Goal: Transaction & Acquisition: Purchase product/service

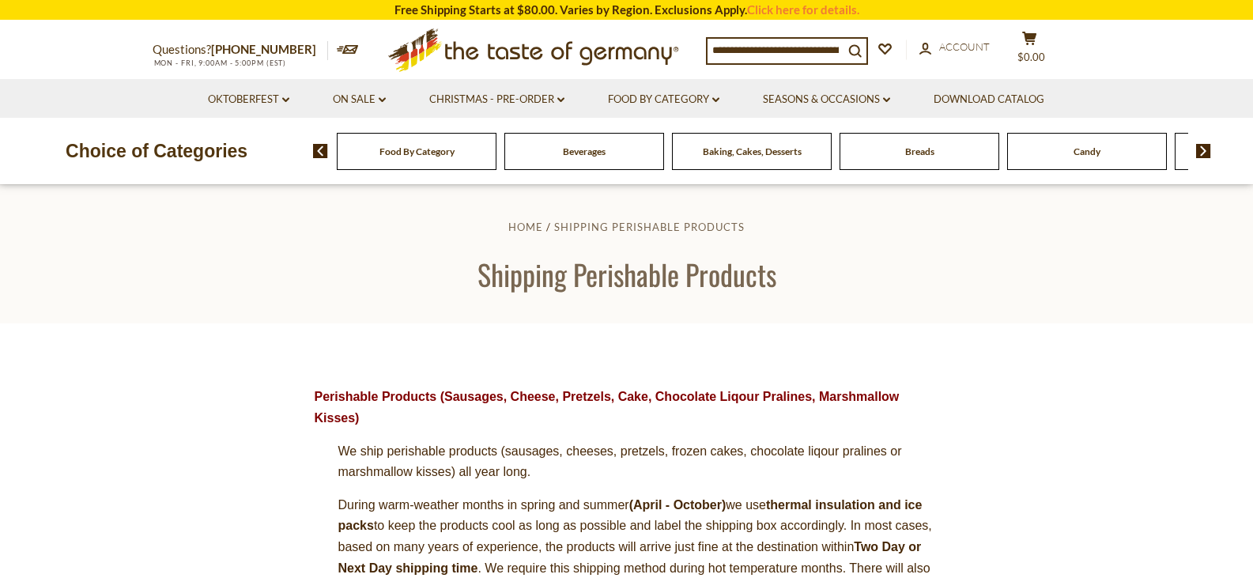
click at [1206, 149] on img at bounding box center [1203, 151] width 15 height 14
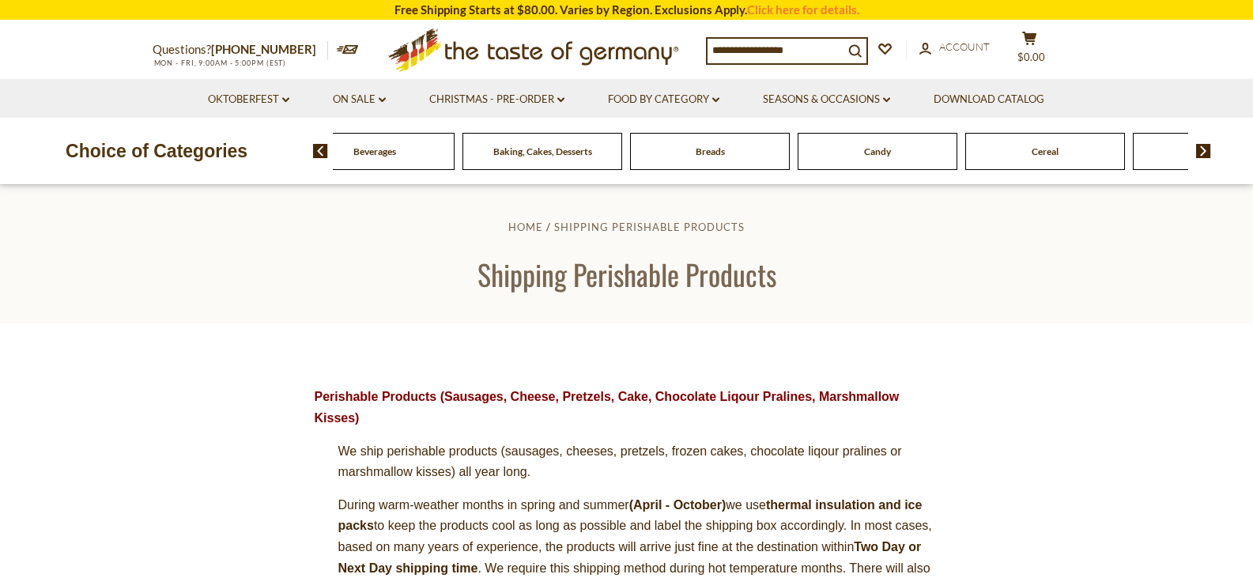
click at [1206, 149] on img at bounding box center [1203, 151] width 15 height 14
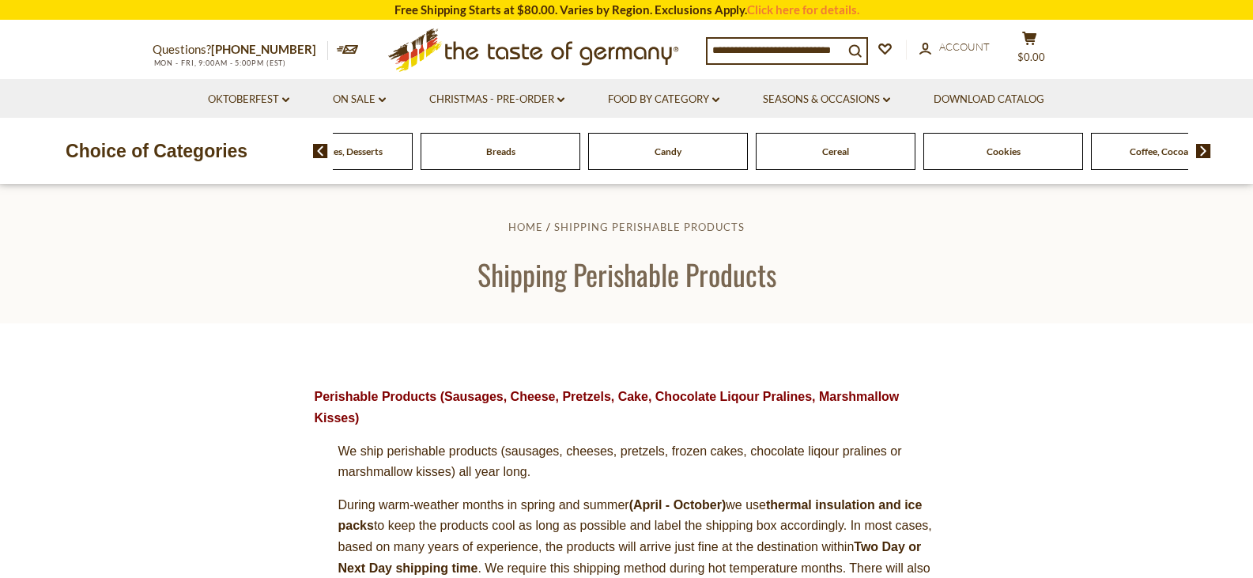
click at [1206, 149] on img at bounding box center [1203, 151] width 15 height 14
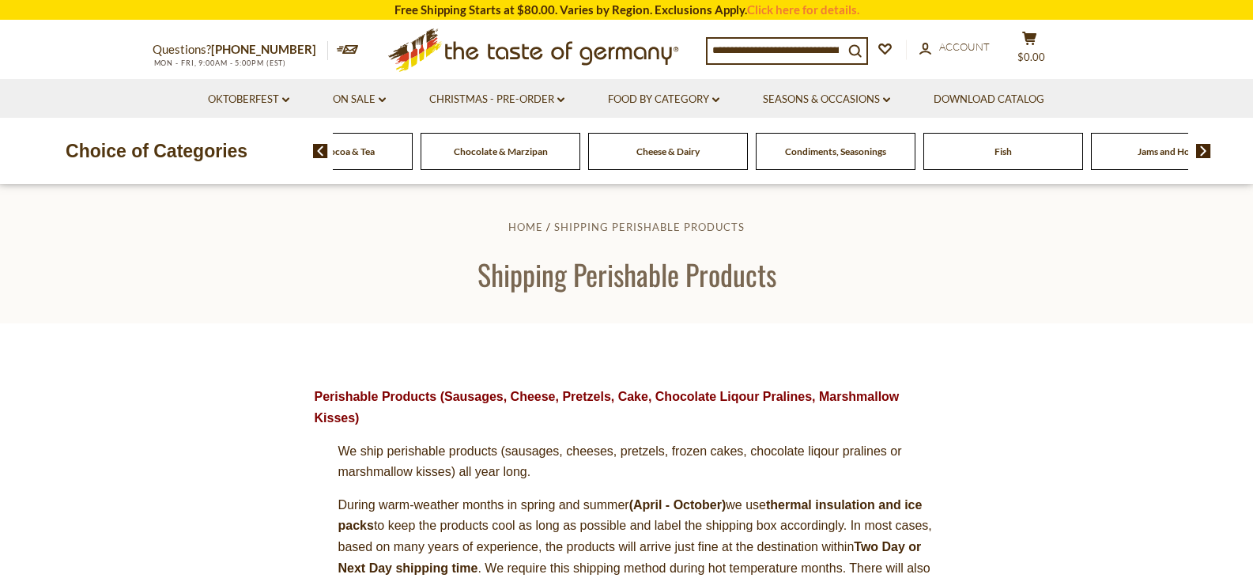
click at [788, 51] on input at bounding box center [776, 50] width 136 height 22
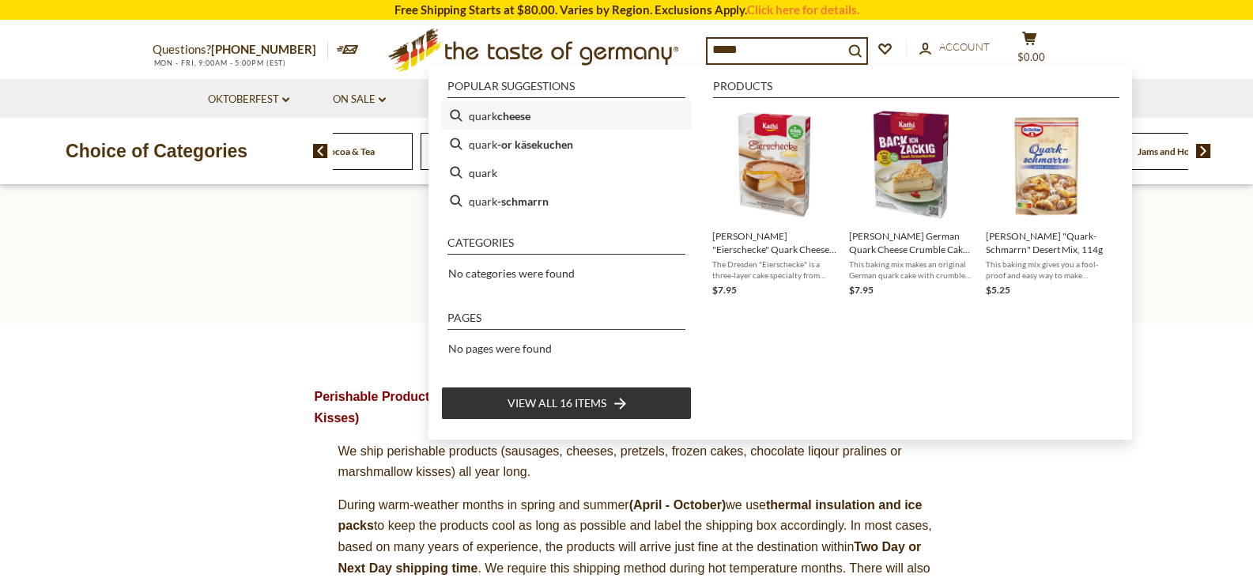
click at [456, 115] on li "quark cheese" at bounding box center [566, 115] width 251 height 28
type input "**********"
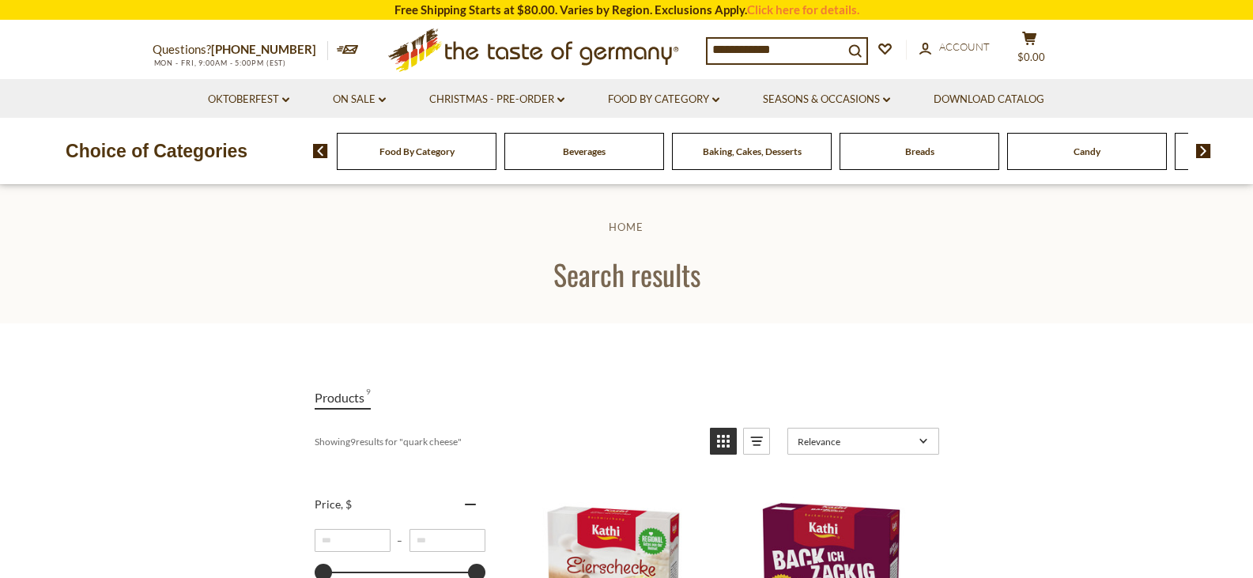
click at [811, 47] on input "**********" at bounding box center [776, 50] width 136 height 22
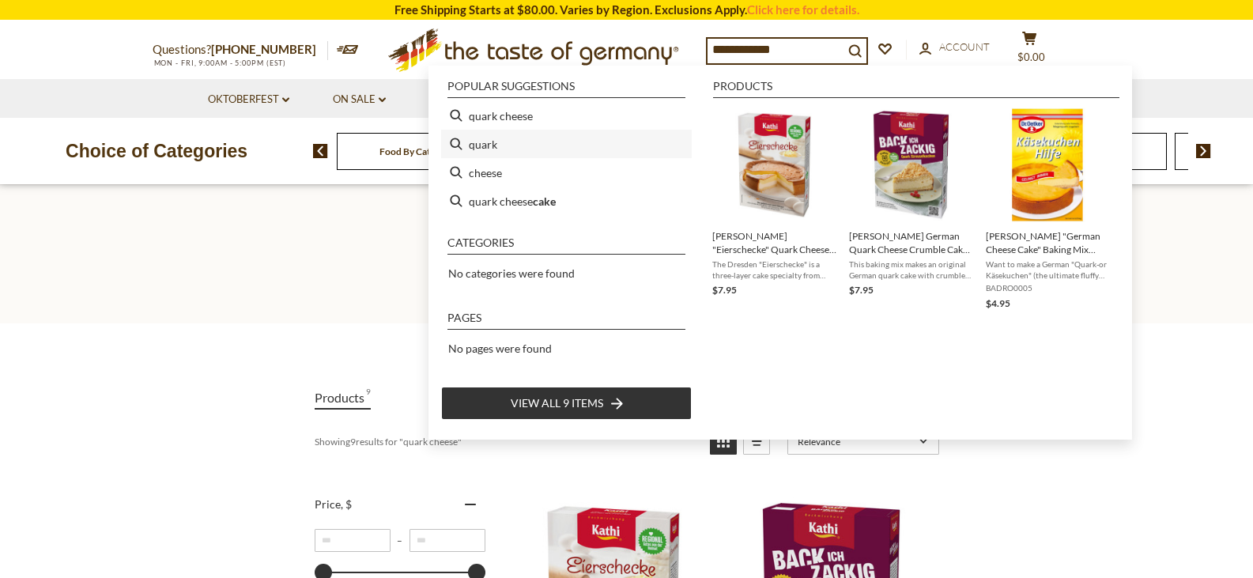
click at [456, 144] on li "quark" at bounding box center [566, 144] width 251 height 28
type input "*****"
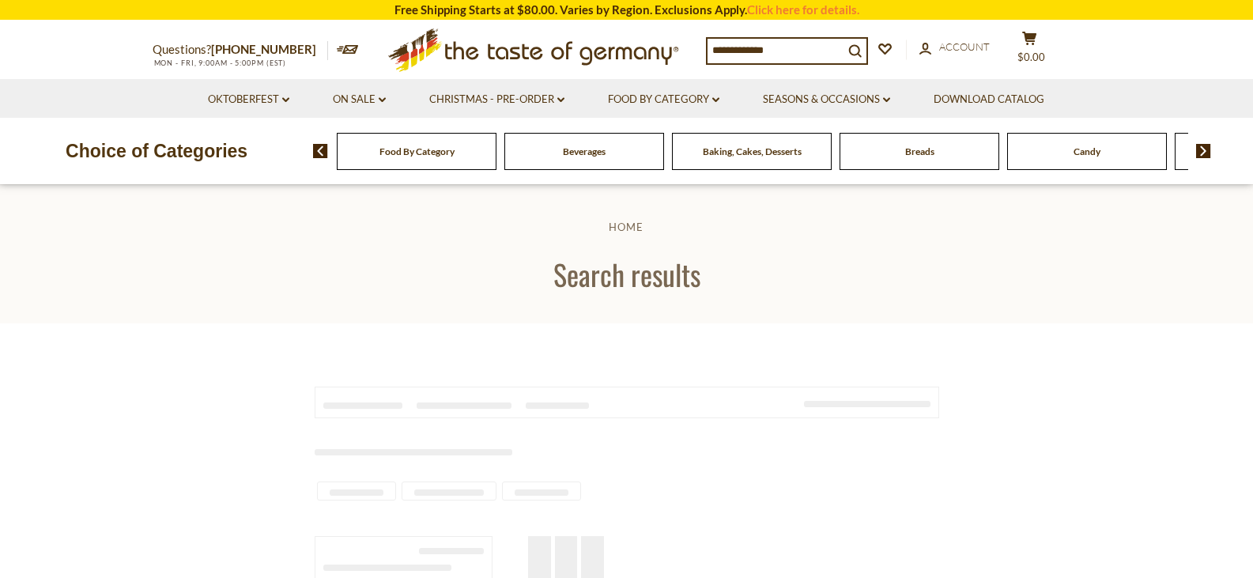
type input "*****"
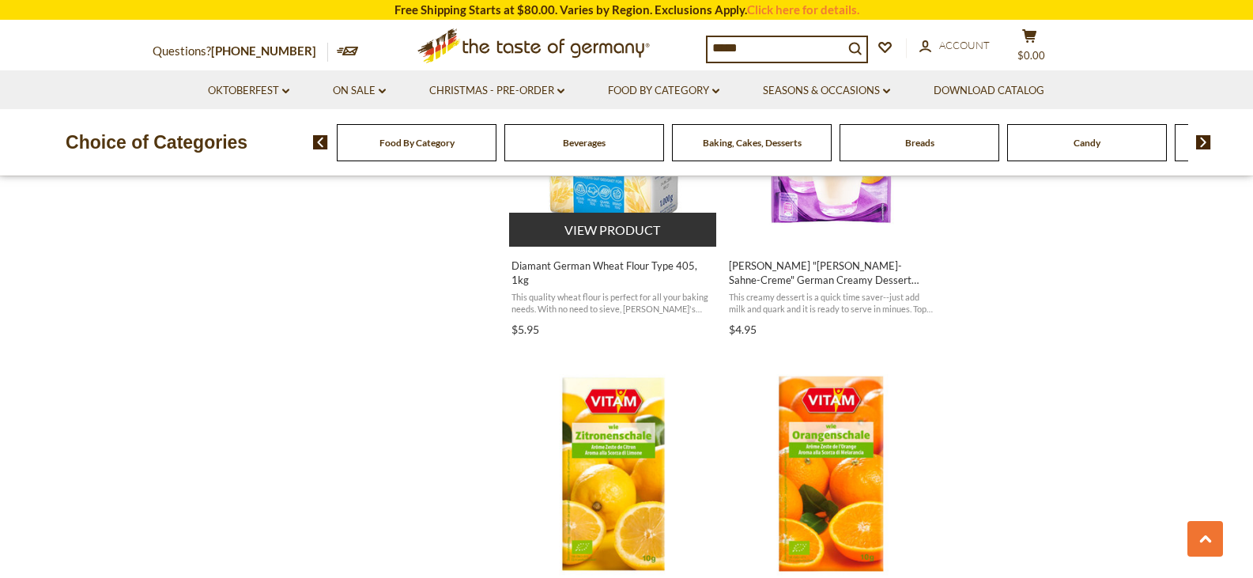
scroll to position [1898, 0]
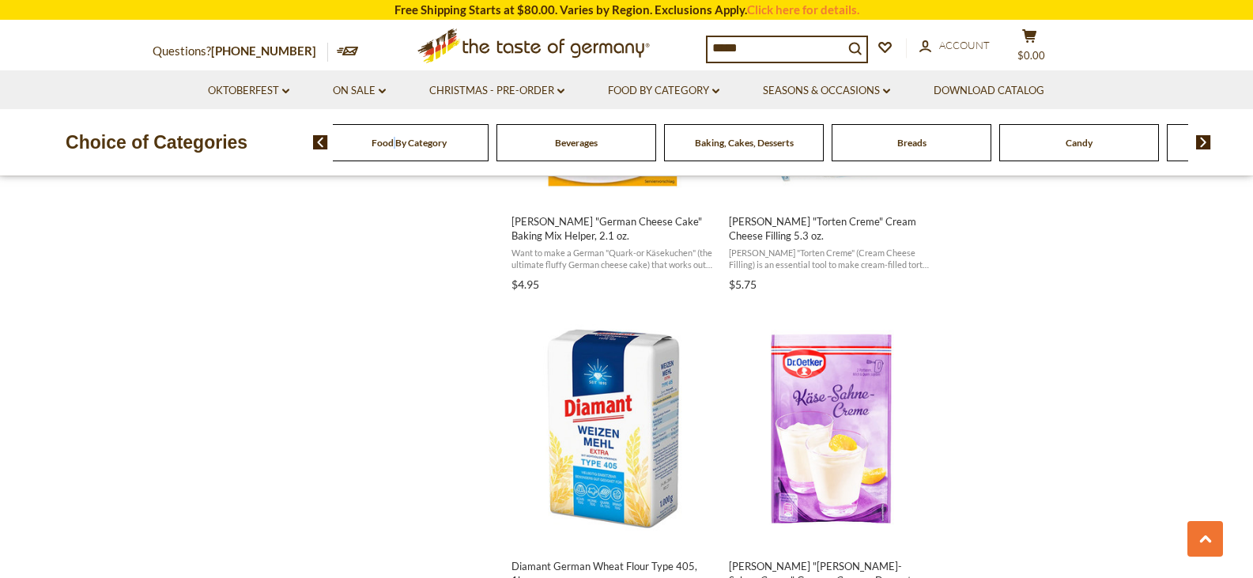
click at [402, 155] on div "Food By Category" at bounding box center [409, 142] width 160 height 37
click at [319, 143] on img at bounding box center [320, 142] width 15 height 14
click at [1204, 140] on img at bounding box center [1203, 142] width 15 height 14
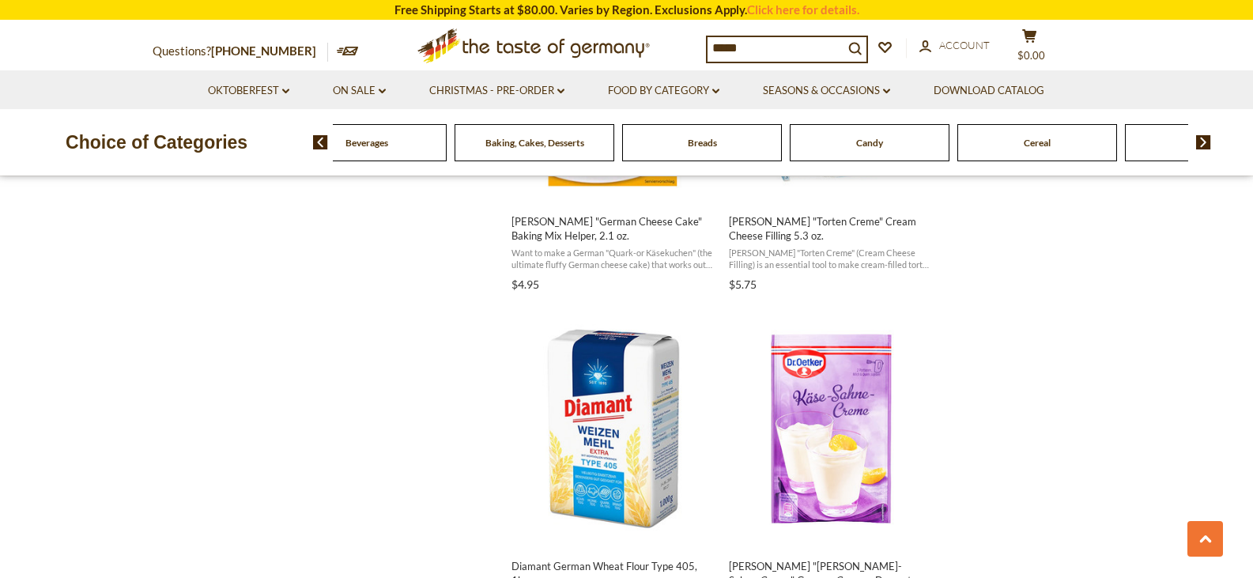
click at [279, 157] on div "Breads" at bounding box center [199, 142] width 160 height 37
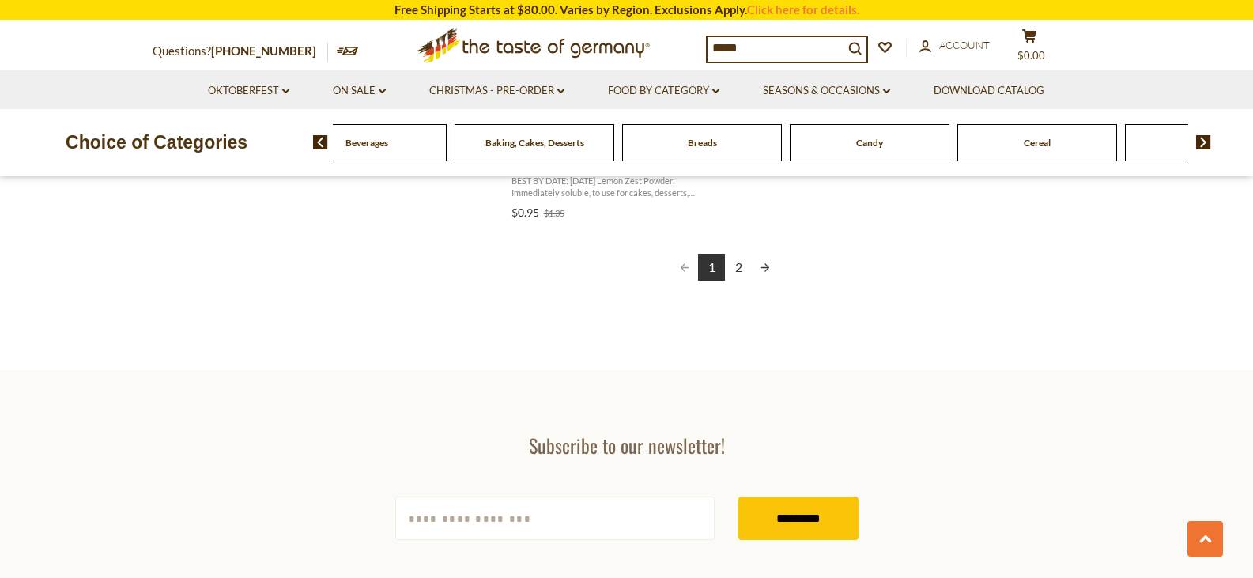
scroll to position [3005, 0]
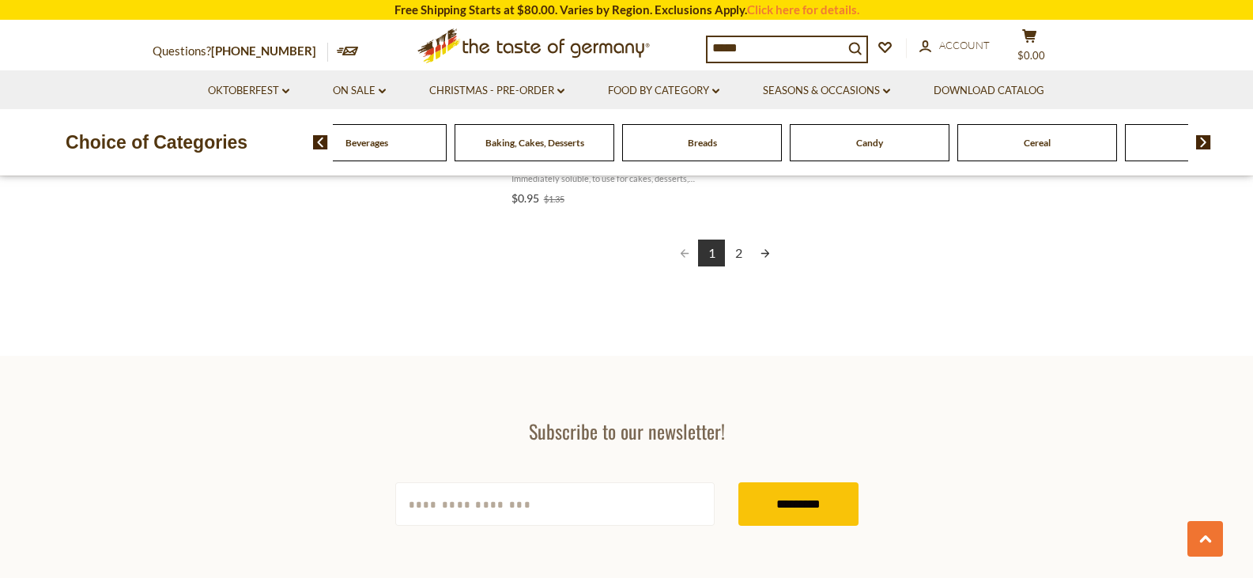
click at [1205, 145] on img at bounding box center [1203, 142] width 15 height 14
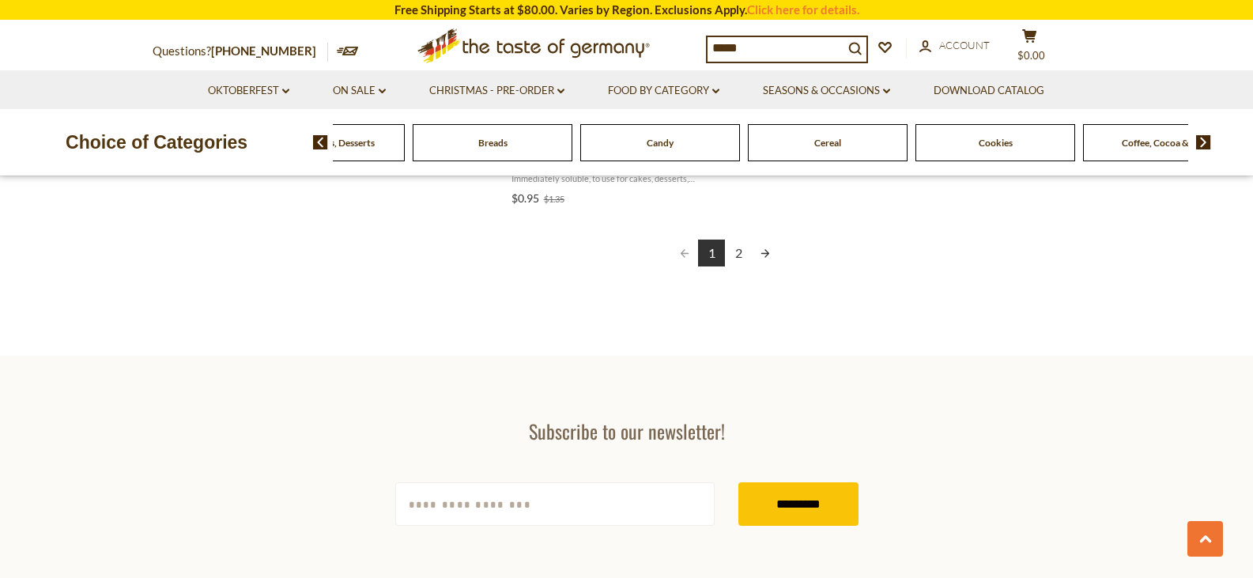
click at [1205, 145] on img at bounding box center [1203, 142] width 15 height 14
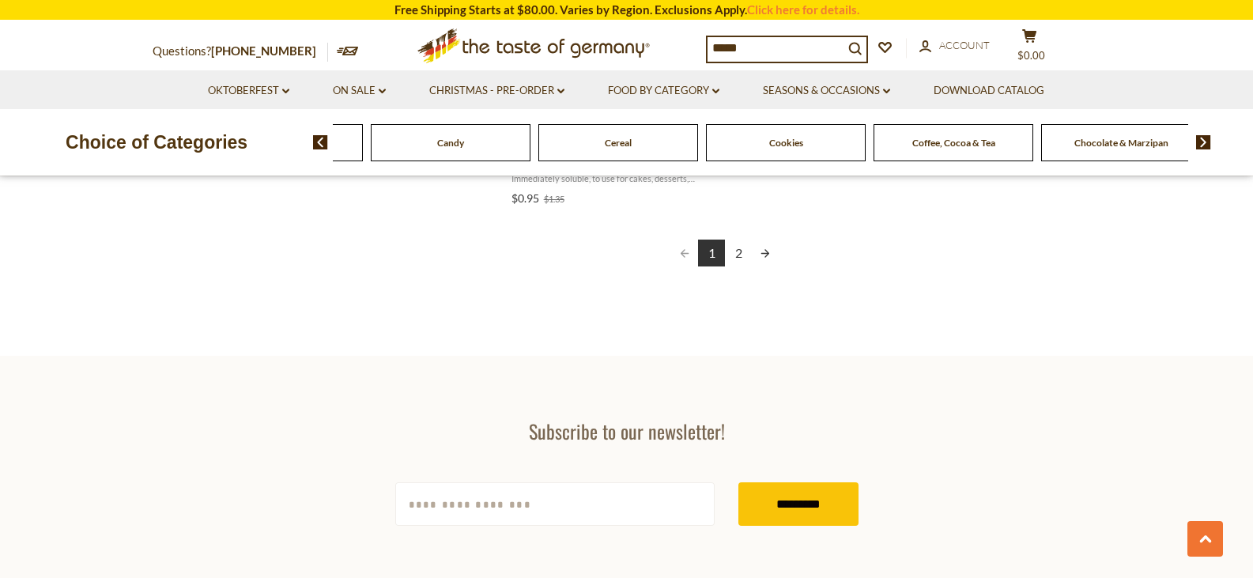
click at [1205, 145] on img at bounding box center [1203, 142] width 15 height 14
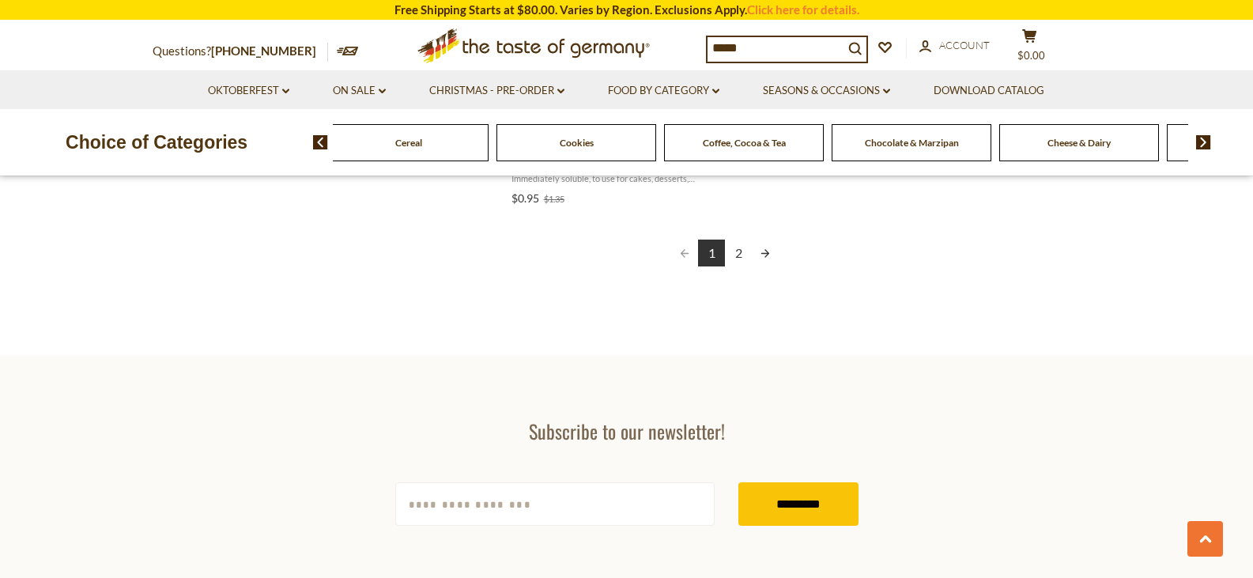
click at [1205, 145] on img at bounding box center [1203, 142] width 15 height 14
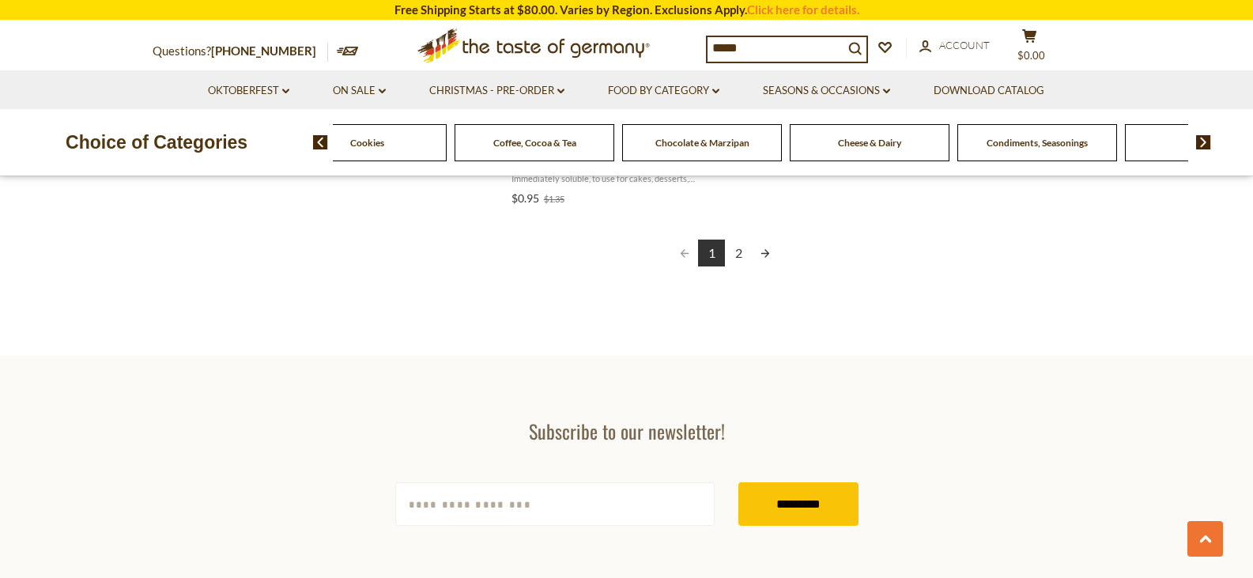
click at [1205, 145] on img at bounding box center [1203, 142] width 15 height 14
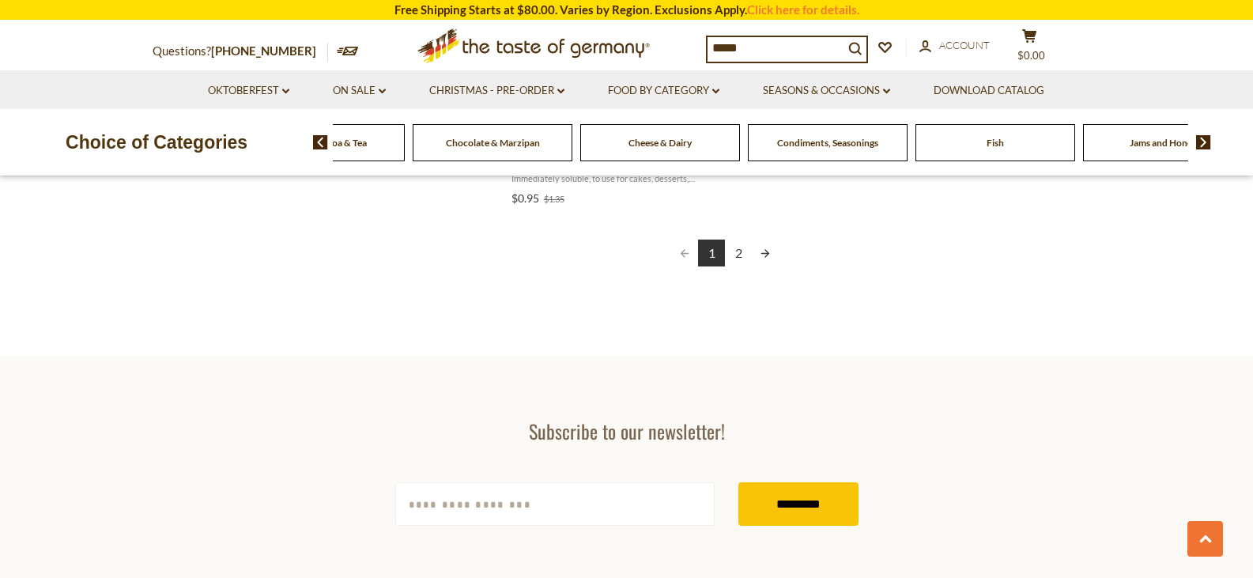
click at [1205, 145] on img at bounding box center [1203, 142] width 15 height 14
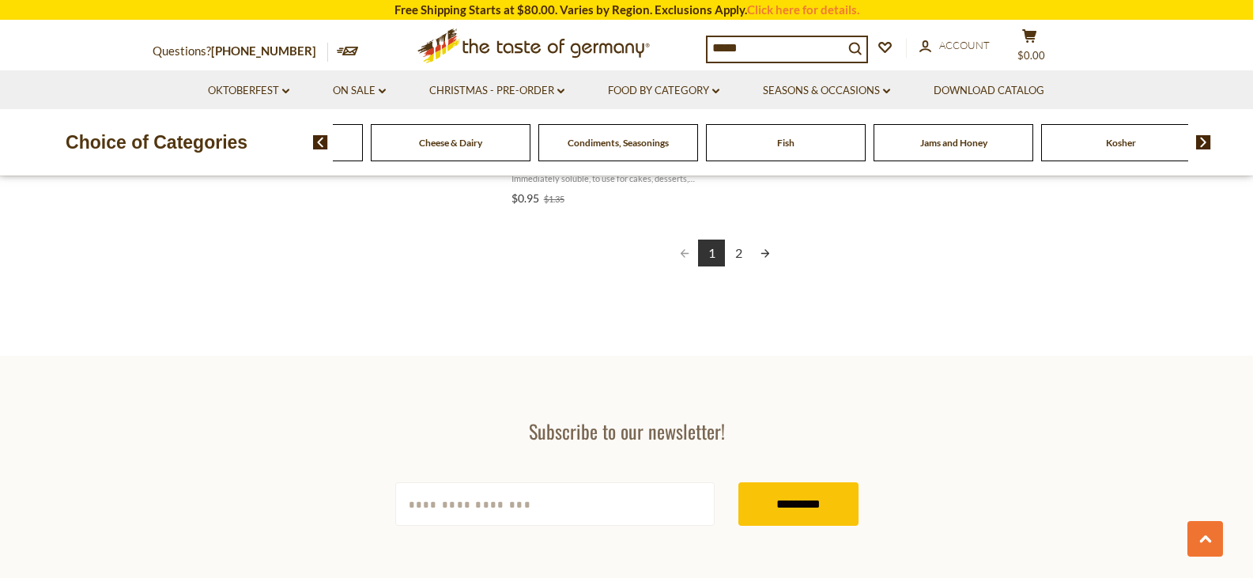
click at [1205, 145] on img at bounding box center [1203, 142] width 15 height 14
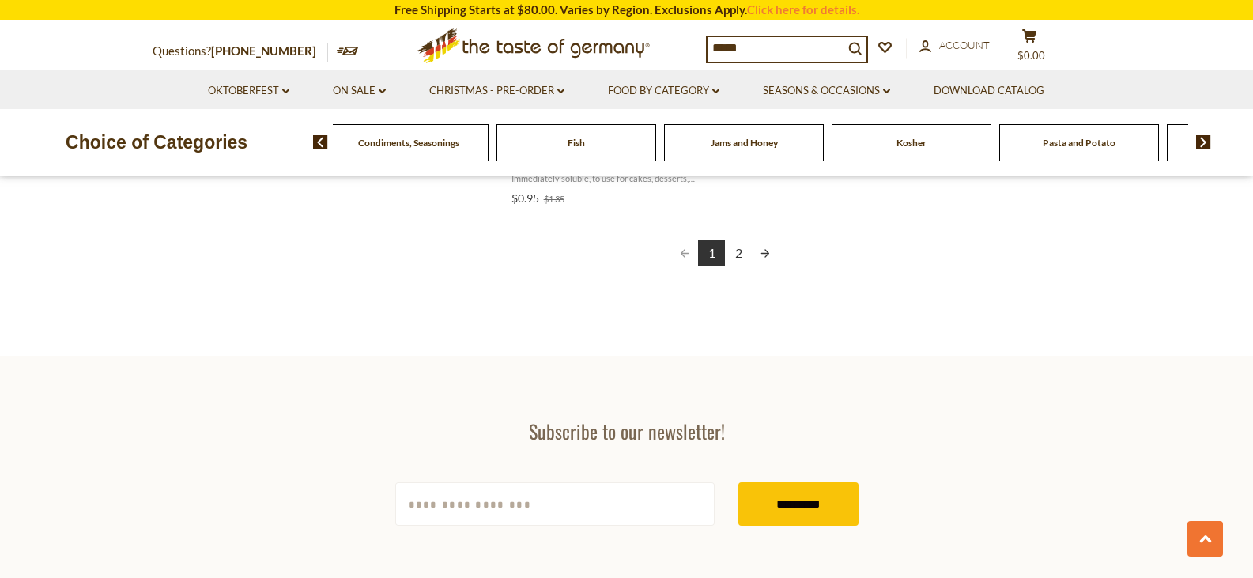
click at [1205, 145] on img at bounding box center [1203, 142] width 15 height 14
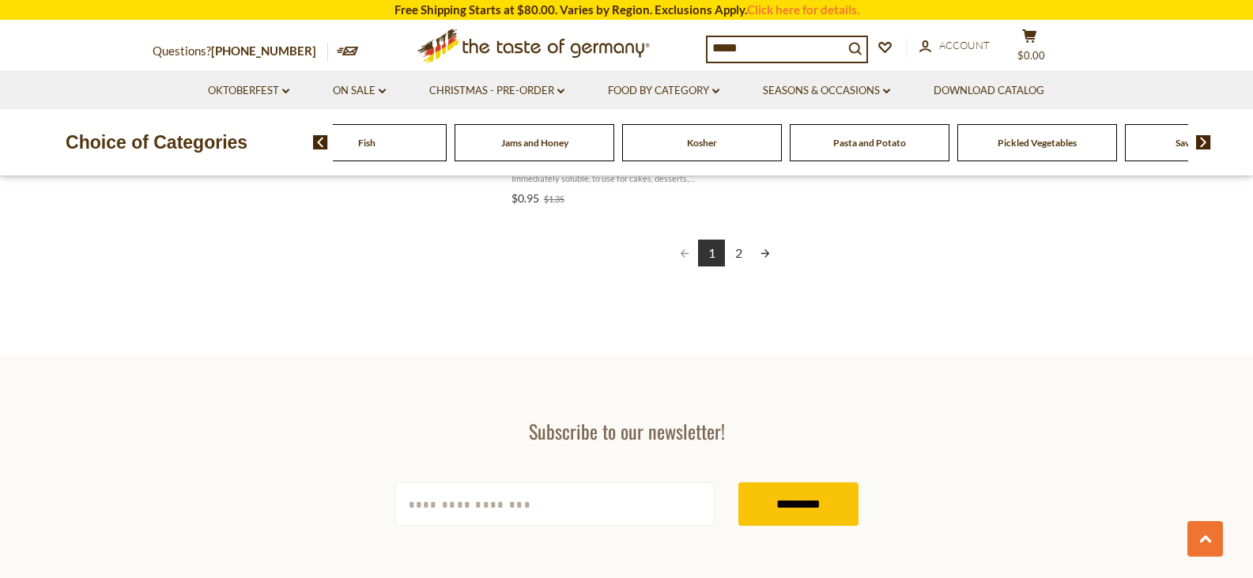
click at [1205, 145] on img at bounding box center [1203, 142] width 15 height 14
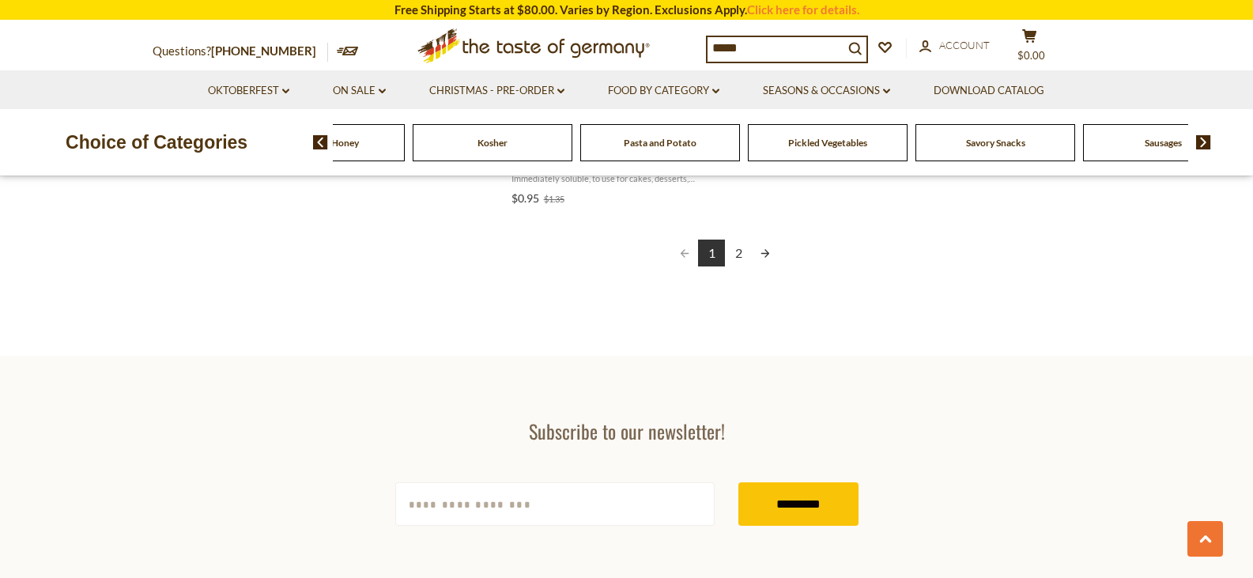
click at [1205, 145] on img at bounding box center [1203, 142] width 15 height 14
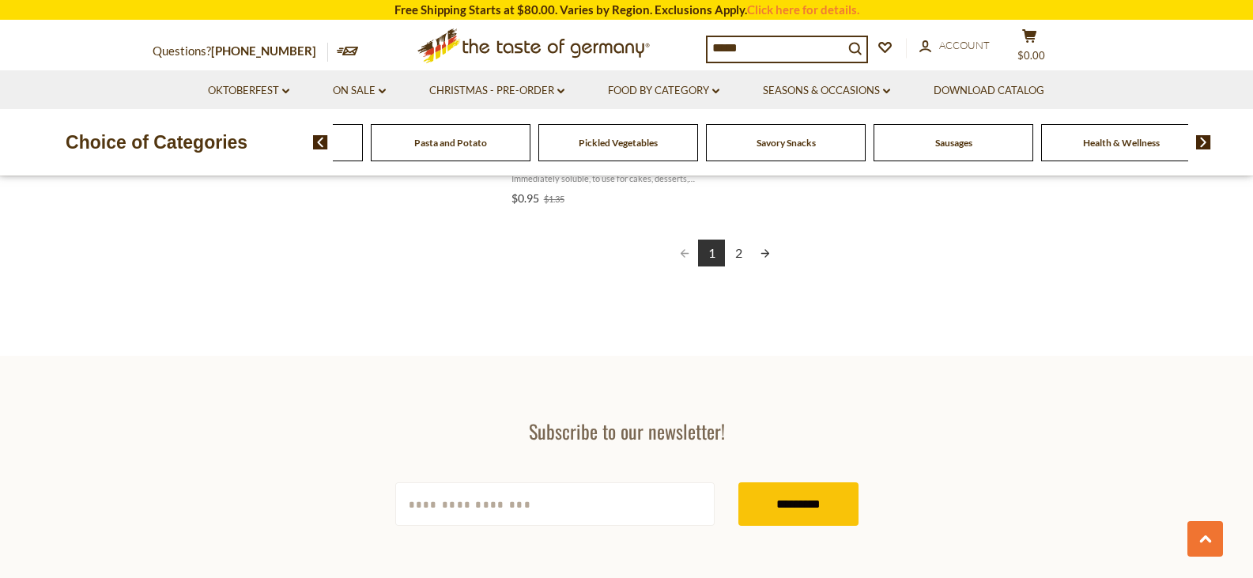
click at [958, 142] on span "Sausages" at bounding box center [954, 143] width 37 height 12
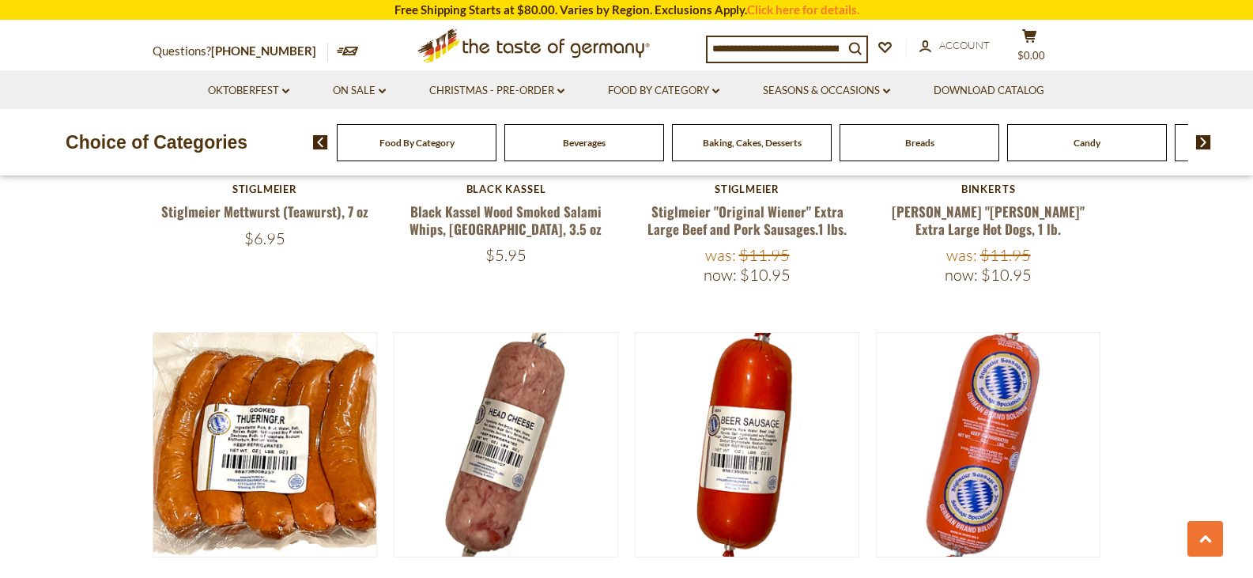
scroll to position [2372, 0]
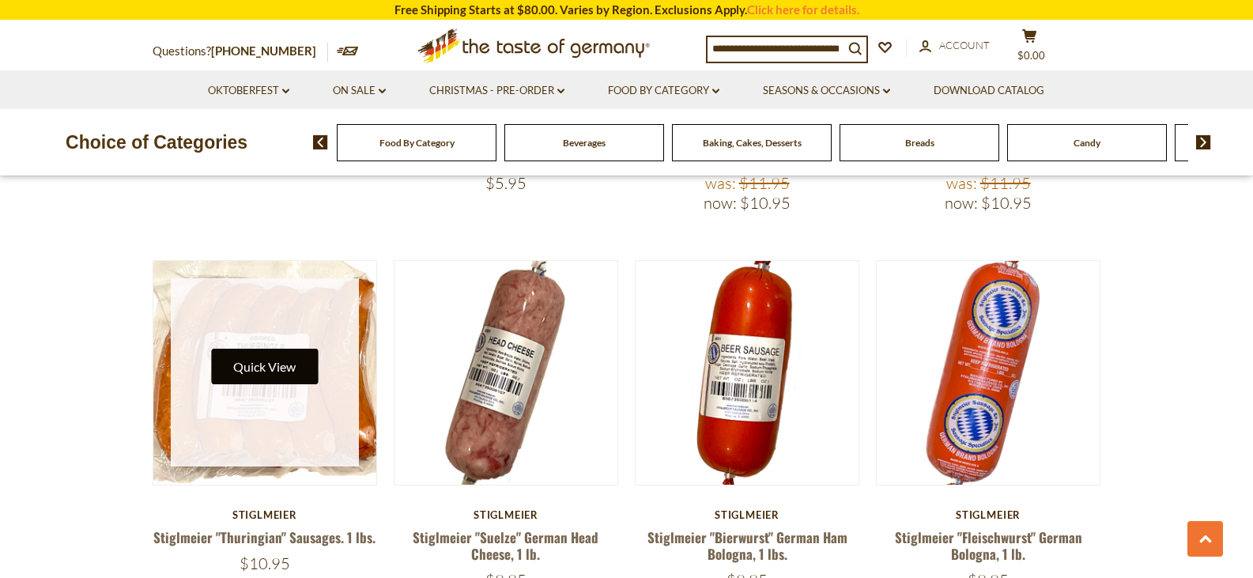
click at [282, 349] on button "Quick View" at bounding box center [264, 367] width 107 height 36
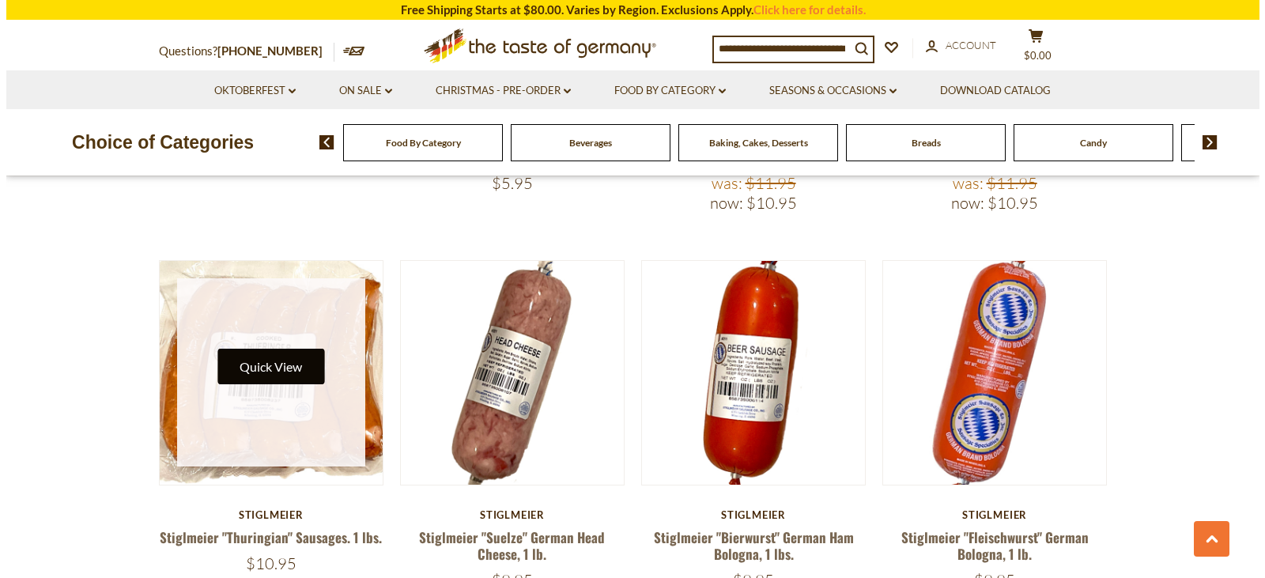
scroll to position [2376, 0]
